Goal: Information Seeking & Learning: Learn about a topic

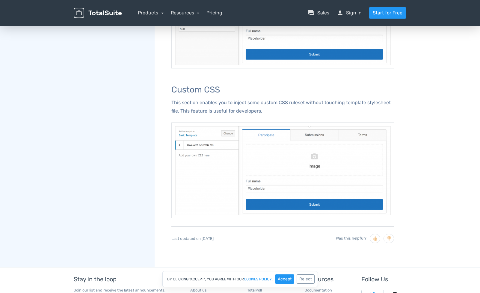
scroll to position [1094, 0]
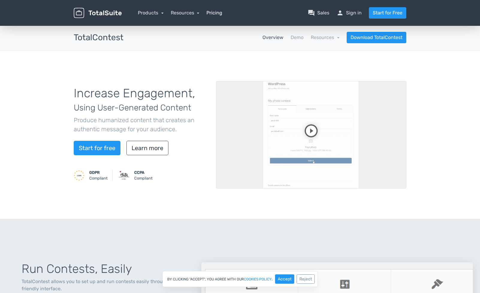
click at [219, 14] on link "Pricing" at bounding box center [215, 12] width 16 height 7
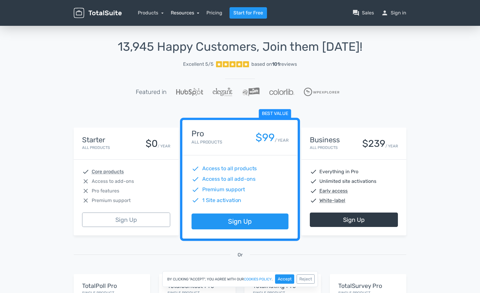
click at [183, 12] on link "Resources" at bounding box center [185, 13] width 29 height 6
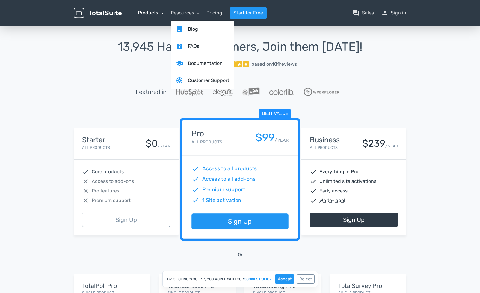
click at [153, 13] on link "Products" at bounding box center [151, 13] width 26 height 6
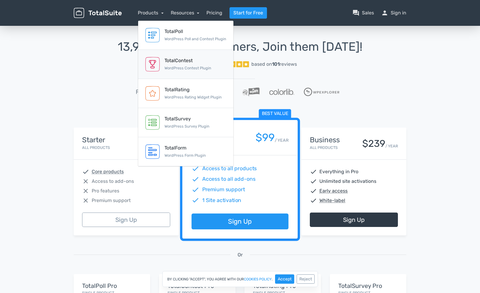
click at [173, 59] on div "TotalContest" at bounding box center [188, 60] width 47 height 7
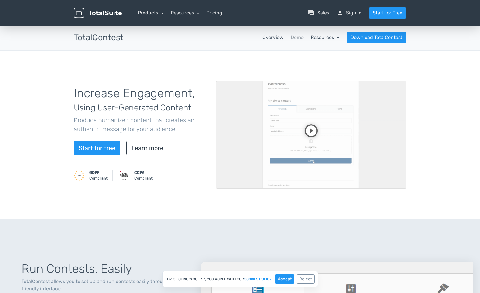
click at [332, 39] on link "Resources" at bounding box center [325, 37] width 29 height 6
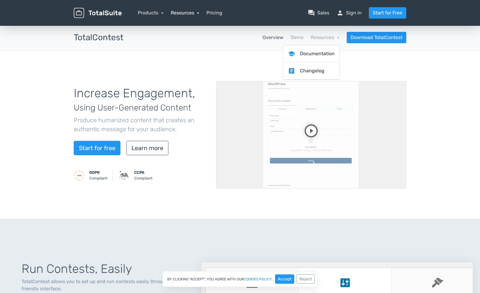
click at [187, 13] on link "Resources" at bounding box center [185, 13] width 29 height 6
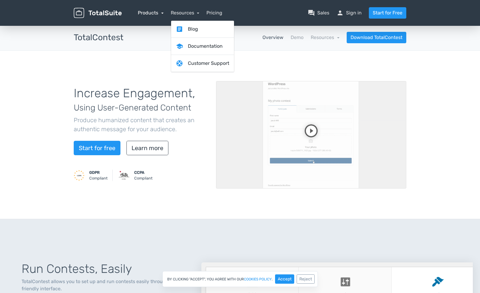
click at [156, 12] on link "Products" at bounding box center [151, 13] width 26 height 6
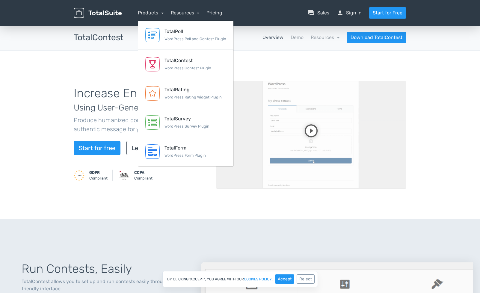
click at [281, 56] on div "Increase Engagement, Using User-Generated Content Produce humanized content tha…" at bounding box center [240, 135] width 480 height 168
